Goal: Communication & Community: Answer question/provide support

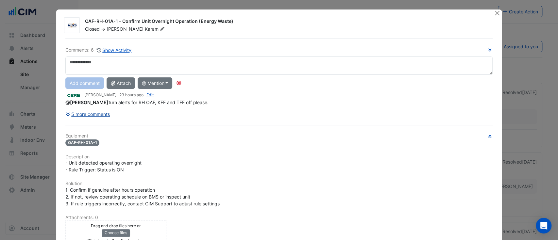
click at [90, 111] on div "Comments: 6 Show Activity Add comment Attach @ Mention CBRE Charter Hall Ross C…" at bounding box center [278, 181] width 435 height 286
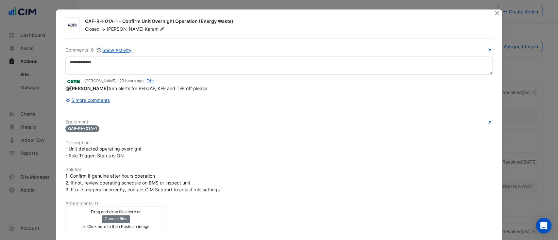
click at [93, 103] on button "5 more comments" at bounding box center [87, 99] width 45 height 11
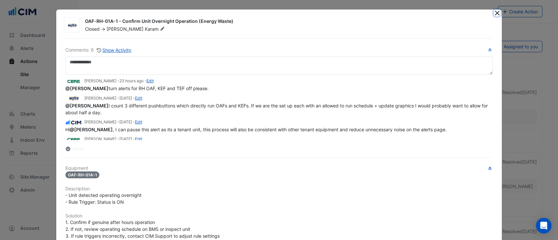
click at [494, 12] on button "Close" at bounding box center [496, 12] width 7 height 7
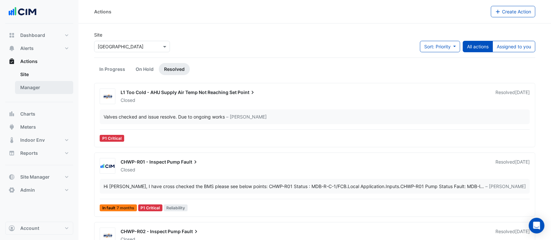
click at [40, 87] on link "Manager" at bounding box center [44, 87] width 58 height 13
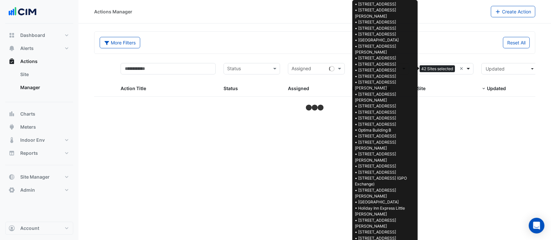
select select "***"
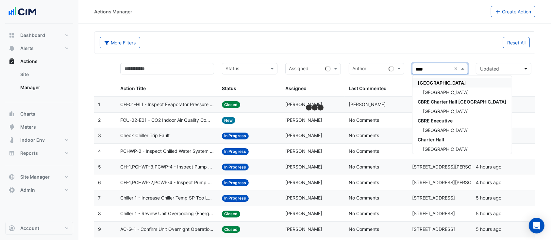
type input "*****"
click at [428, 92] on span "[GEOGRAPHIC_DATA]" at bounding box center [446, 93] width 46 height 6
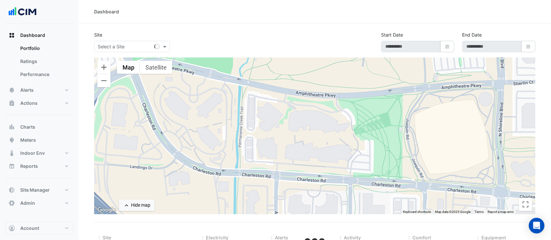
select select "***"
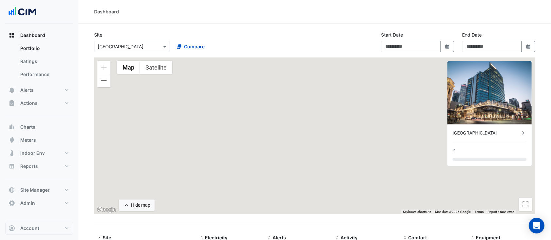
type input "**********"
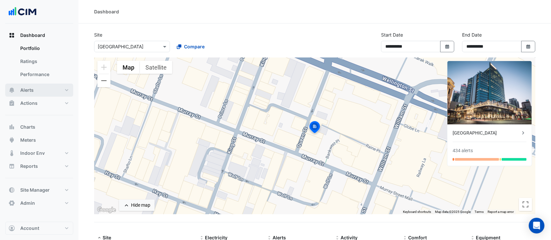
click at [43, 91] on button "Alerts" at bounding box center [39, 90] width 68 height 13
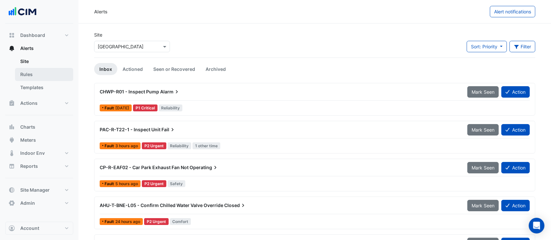
click at [50, 71] on link "Rules" at bounding box center [44, 74] width 58 height 13
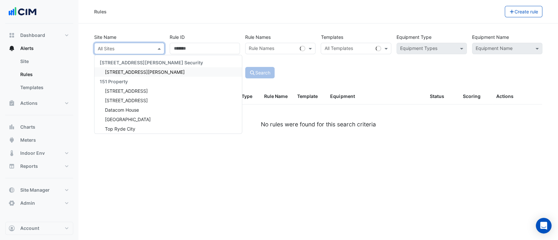
click at [138, 48] on input "text" at bounding box center [123, 48] width 50 height 7
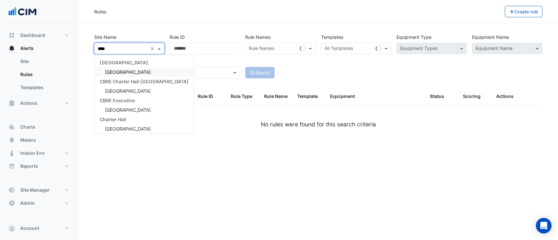
type input "*****"
click at [134, 72] on div "[GEOGRAPHIC_DATA]" at bounding box center [143, 71] width 99 height 9
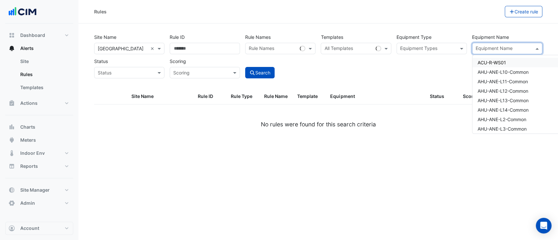
click at [488, 48] on input "text" at bounding box center [503, 49] width 56 height 7
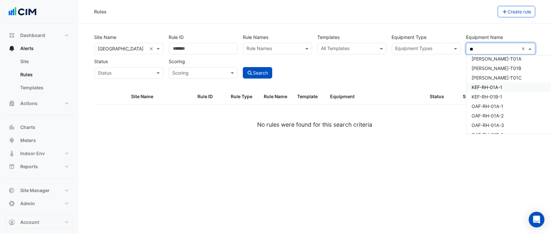
scroll to position [318, 0]
click at [497, 84] on span "KEF-RH-01A-1" at bounding box center [486, 86] width 31 height 6
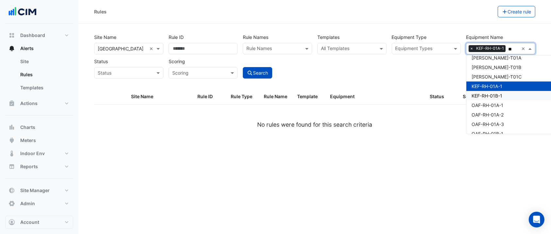
click at [497, 94] on span "KEF-RH-01B-1" at bounding box center [486, 96] width 31 height 6
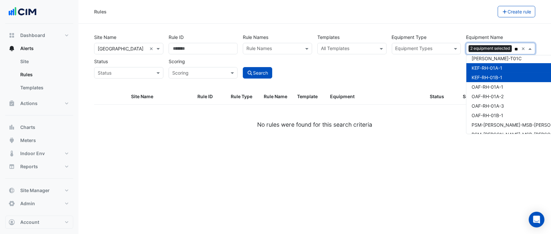
scroll to position [336, 0]
click at [494, 88] on span "OAF-RH-01A-1" at bounding box center [487, 87] width 32 height 6
click at [493, 94] on span "OAF-RH-01A-2" at bounding box center [487, 96] width 32 height 6
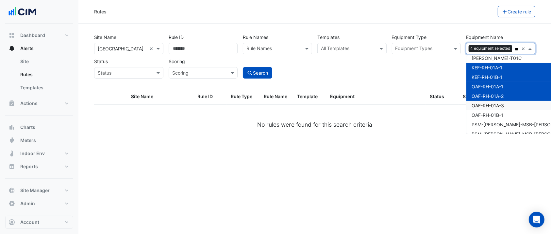
click at [492, 105] on span "OAF-RH-01A-3" at bounding box center [487, 106] width 32 height 6
click at [490, 116] on span "OAF-RH-01B-1" at bounding box center [487, 115] width 32 height 6
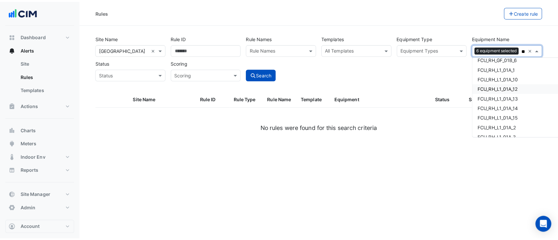
scroll to position [0, 0]
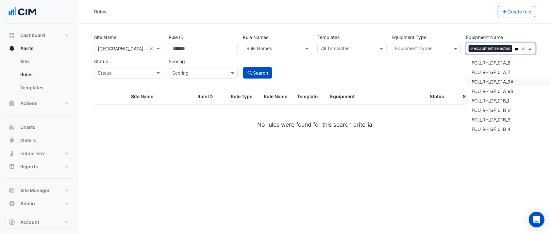
type input "*"
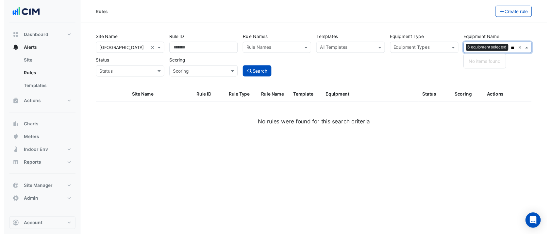
scroll to position [0, 1]
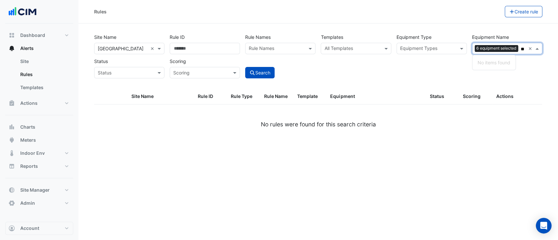
type input "*"
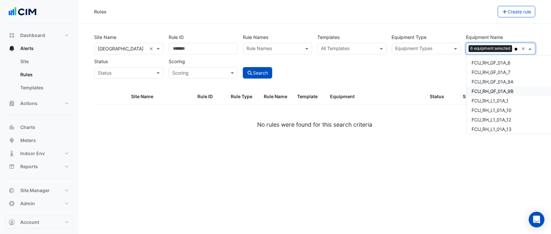
scroll to position [0, 2]
type input "*"
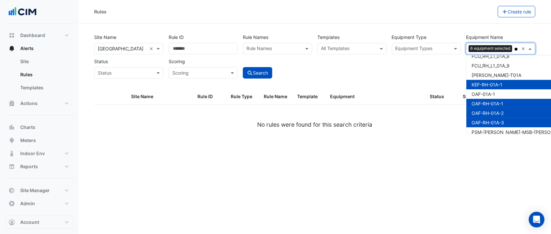
scroll to position [155, 0]
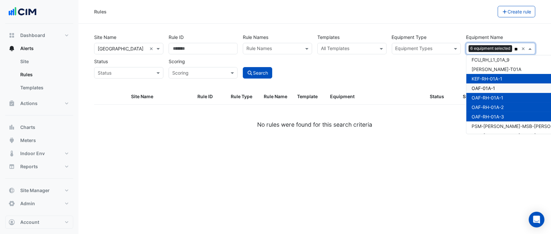
click at [494, 88] on span "OAF-01A-1" at bounding box center [483, 88] width 24 height 6
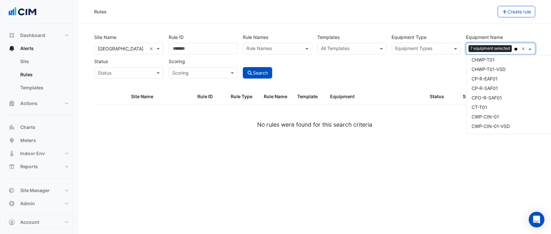
scroll to position [628, 0]
type input "*"
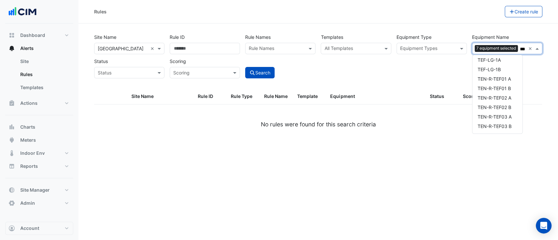
scroll to position [135, 0]
click at [509, 61] on div "TEF-LG-1A" at bounding box center [497, 59] width 50 height 9
click at [504, 68] on div "TEF-LG-1B" at bounding box center [497, 69] width 50 height 9
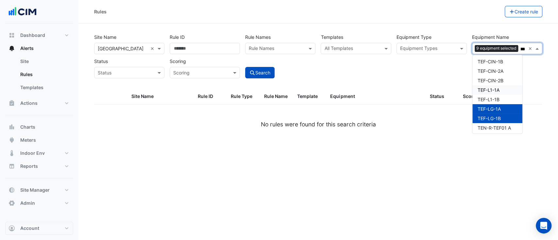
click at [505, 91] on div "TEF-L1-1A" at bounding box center [497, 89] width 50 height 9
click at [502, 101] on div "TEF-L1-1B" at bounding box center [497, 99] width 50 height 9
drag, startPoint x: 502, startPoint y: 79, endPoint x: 501, endPoint y: 67, distance: 12.8
click at [501, 67] on div "TEF 01 Medical A TEF 01 Medical B TEF 1.1 Regus TEF 2.1 Regus TEF 2W.1 TEF MF 0…" at bounding box center [497, 76] width 50 height 208
click at [501, 67] on div "TEF-CIN-2A" at bounding box center [497, 70] width 50 height 9
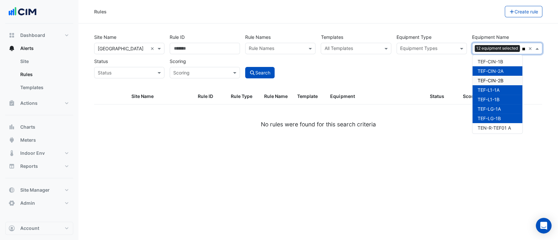
click at [495, 82] on span "TEF-CIN-2B" at bounding box center [490, 81] width 26 height 6
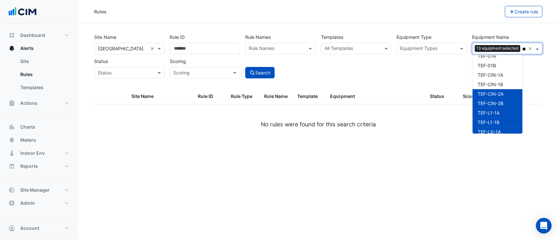
scroll to position [62, 0]
click at [495, 86] on span "TEF-CIN-1B" at bounding box center [489, 86] width 25 height 6
click at [500, 77] on span "TEF-CIN-1A" at bounding box center [489, 77] width 25 height 6
click at [500, 77] on div "TEF-01A" at bounding box center [497, 74] width 50 height 9
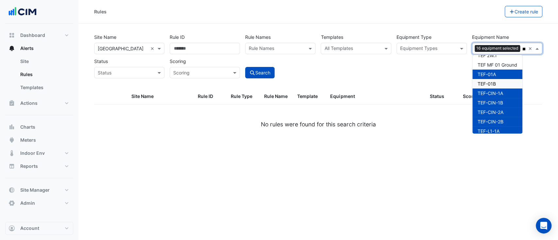
click at [499, 82] on div "TEF-01B" at bounding box center [497, 83] width 50 height 9
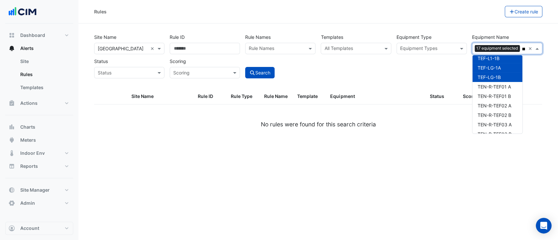
scroll to position [135, 0]
click at [506, 78] on span "TEN-R-TEF01 A" at bounding box center [493, 79] width 33 height 6
click at [501, 88] on span "TEN-R-TEF01 B" at bounding box center [493, 89] width 33 height 6
click at [495, 100] on span "TEN-R-TEF02 A" at bounding box center [494, 98] width 34 height 6
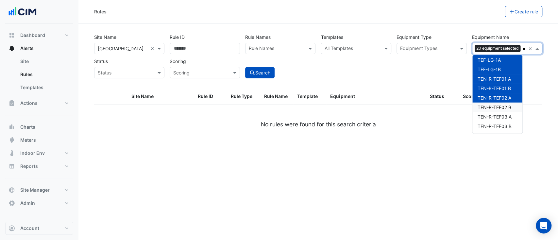
click at [492, 106] on span "TEN-R-TEF02 B" at bounding box center [494, 108] width 34 height 6
click at [490, 116] on span "TEN-R-TEF03 A" at bounding box center [494, 117] width 34 height 6
click at [489, 126] on span "TEN-R-TEF03 B" at bounding box center [494, 127] width 34 height 6
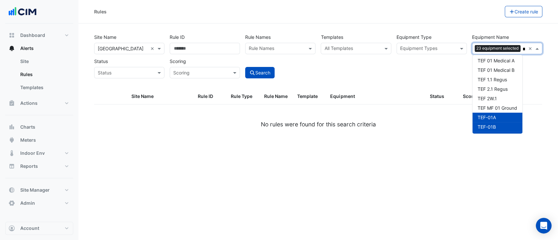
scroll to position [0, 0]
type input "***"
click at [255, 72] on button "Search" at bounding box center [259, 72] width 29 height 11
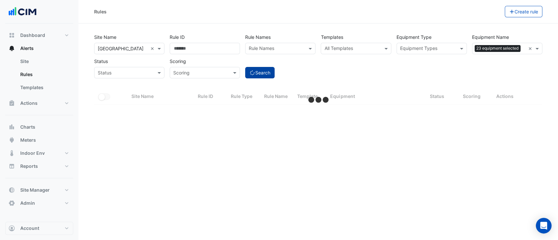
select select "***"
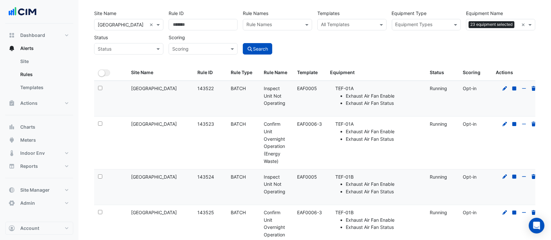
scroll to position [18, 0]
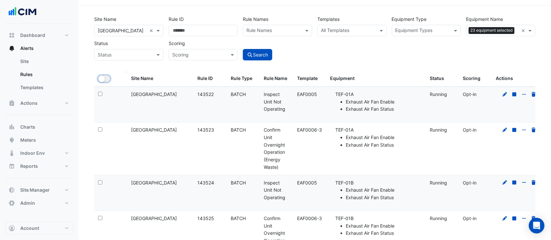
click at [103, 78] on small "button" at bounding box center [101, 79] width 7 height 7
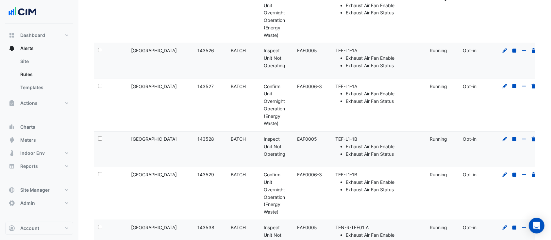
scroll to position [0, 0]
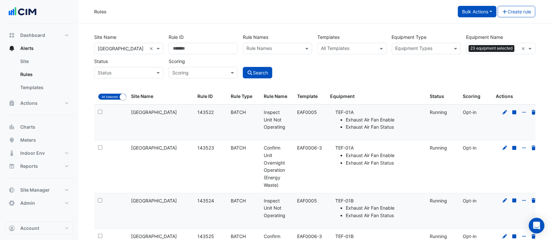
click at [477, 10] on button "Bulk Actions" at bounding box center [477, 11] width 39 height 11
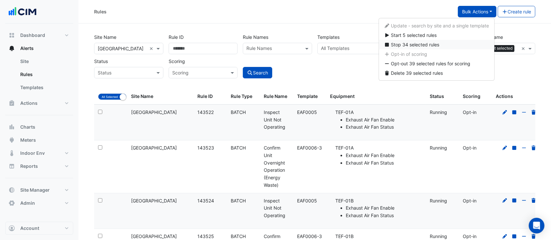
click at [420, 46] on span "Stop 34 selected rules" at bounding box center [415, 45] width 48 height 6
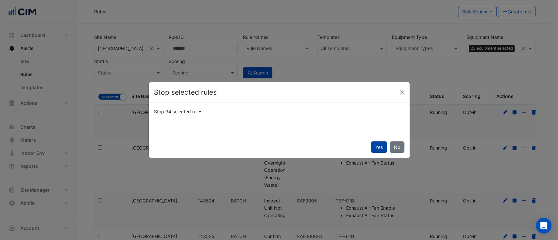
click at [379, 147] on button "Yes" at bounding box center [379, 146] width 16 height 11
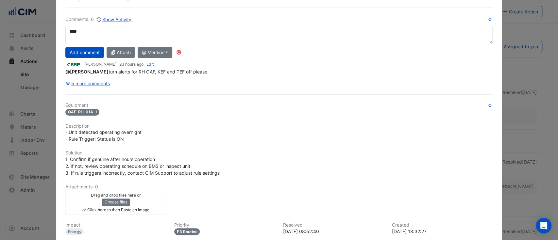
scroll to position [22, 0]
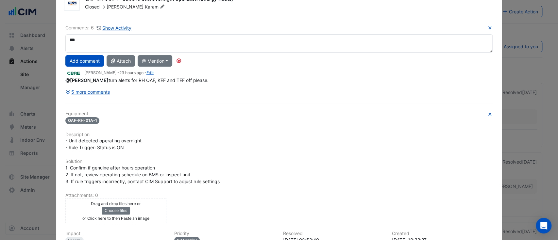
click at [110, 39] on textarea "**" at bounding box center [278, 43] width 427 height 18
click at [101, 60] on div "**********" at bounding box center [278, 61] width 427 height 74
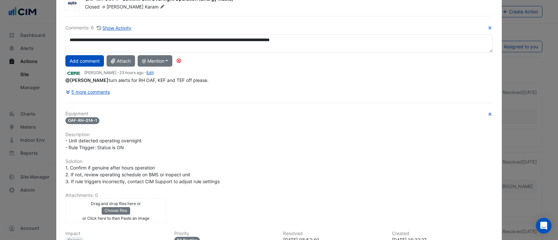
click at [288, 41] on textarea "**********" at bounding box center [278, 43] width 427 height 18
type textarea "**********"
click at [83, 56] on button "Add comment" at bounding box center [84, 60] width 39 height 11
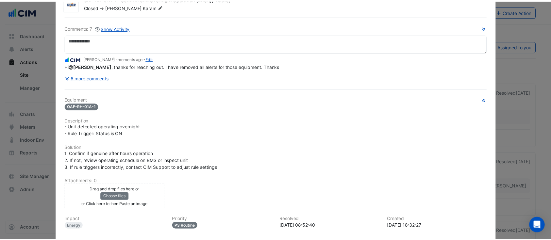
scroll to position [0, 0]
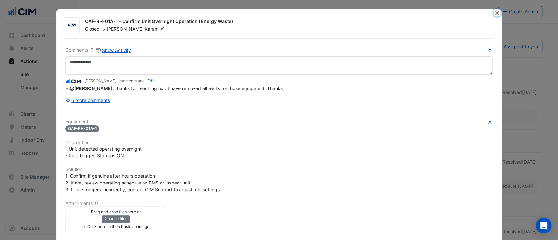
click at [493, 15] on button "Close" at bounding box center [496, 12] width 7 height 7
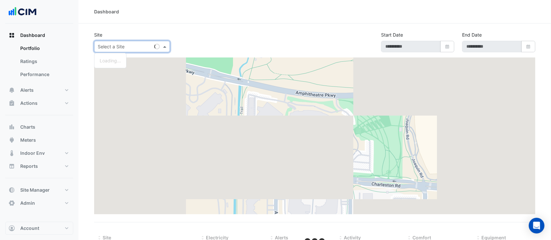
click at [108, 47] on input "text" at bounding box center [126, 46] width 56 height 7
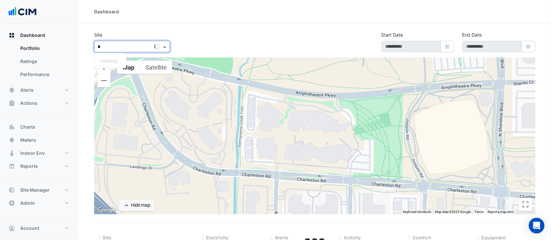
type input "**"
select select "***"
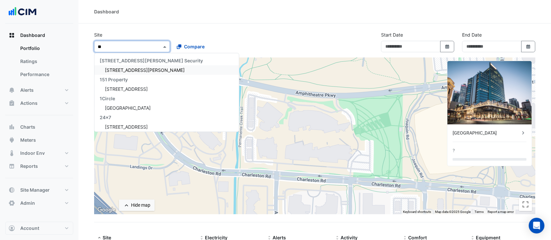
type input "**********"
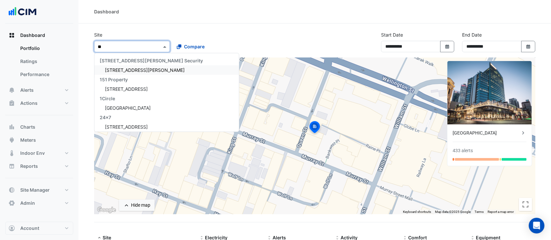
type input "*"
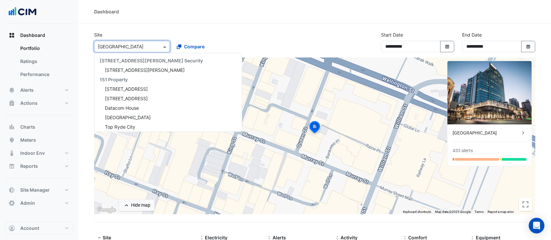
click at [160, 19] on div "Dashboard" at bounding box center [314, 12] width 472 height 24
